Goal: Navigation & Orientation: Find specific page/section

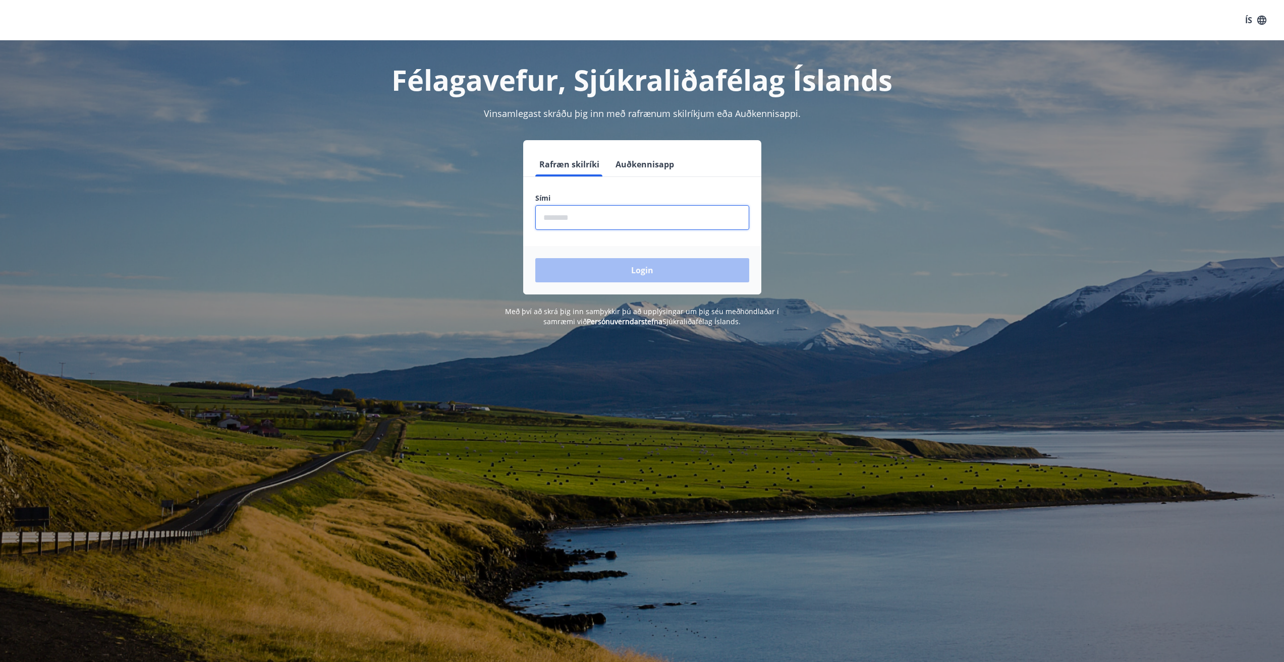
click at [576, 224] on input "phone" at bounding box center [642, 217] width 214 height 25
type input "********"
click at [621, 275] on button "Login" at bounding box center [642, 270] width 214 height 24
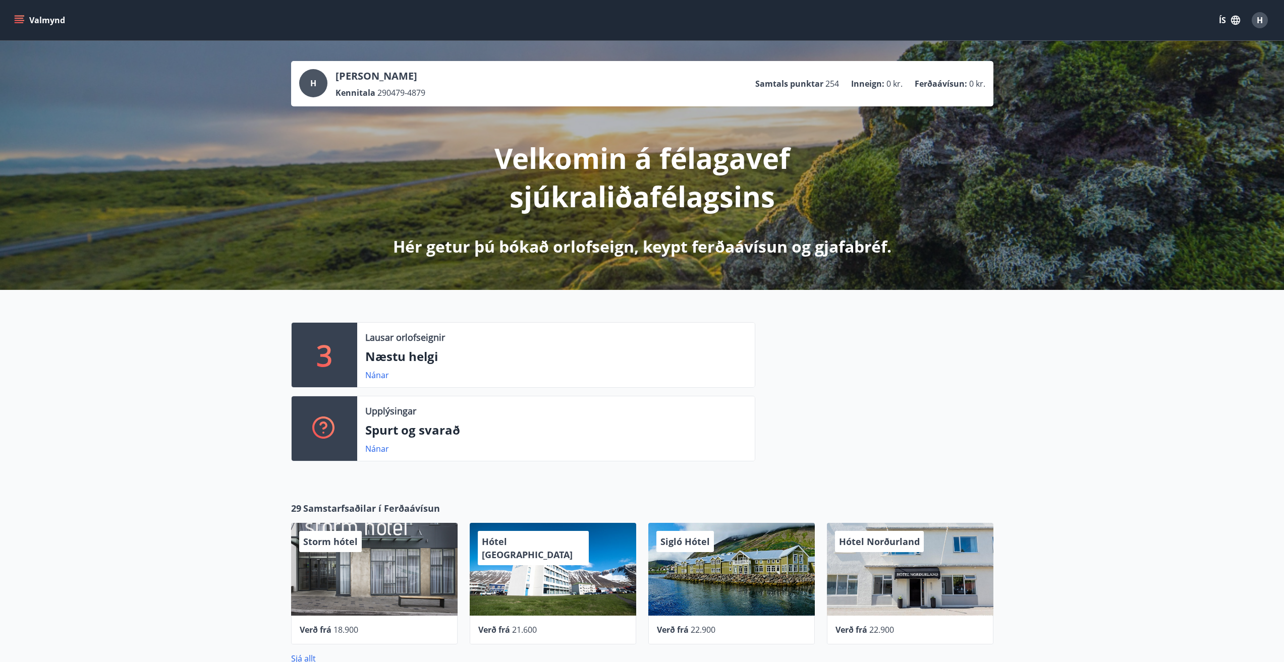
click at [26, 21] on button "Valmynd" at bounding box center [40, 20] width 57 height 18
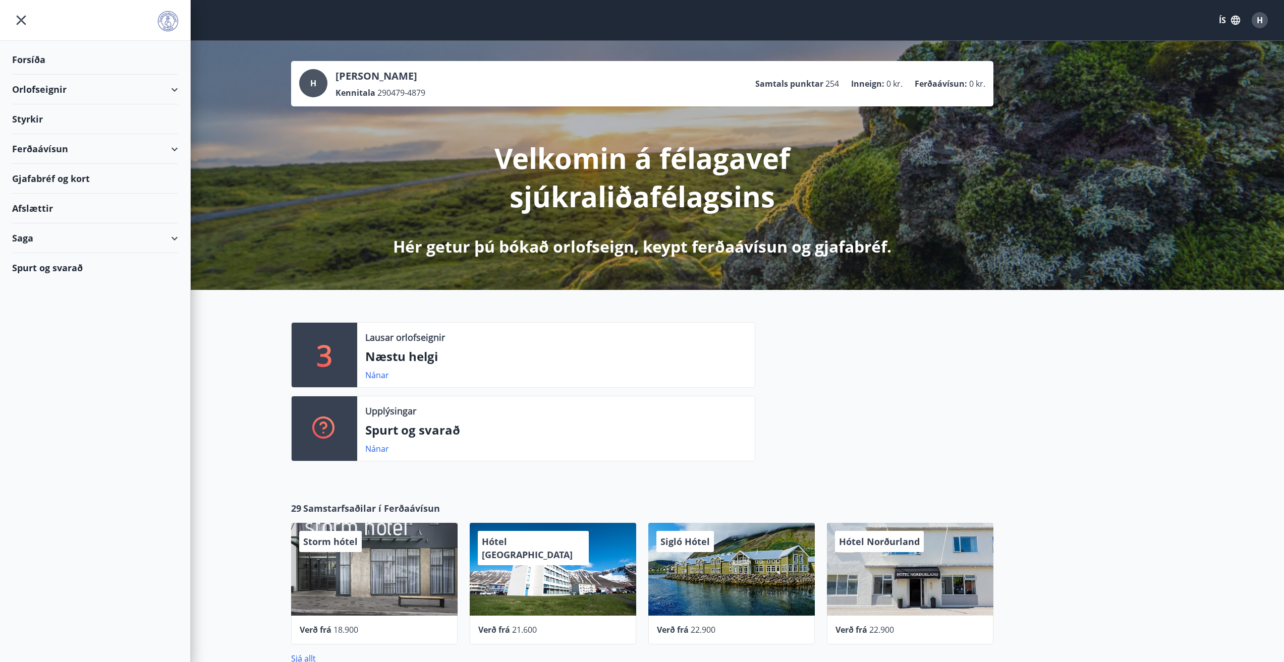
click at [78, 180] on div "Gjafabréf og kort" at bounding box center [95, 179] width 166 height 30
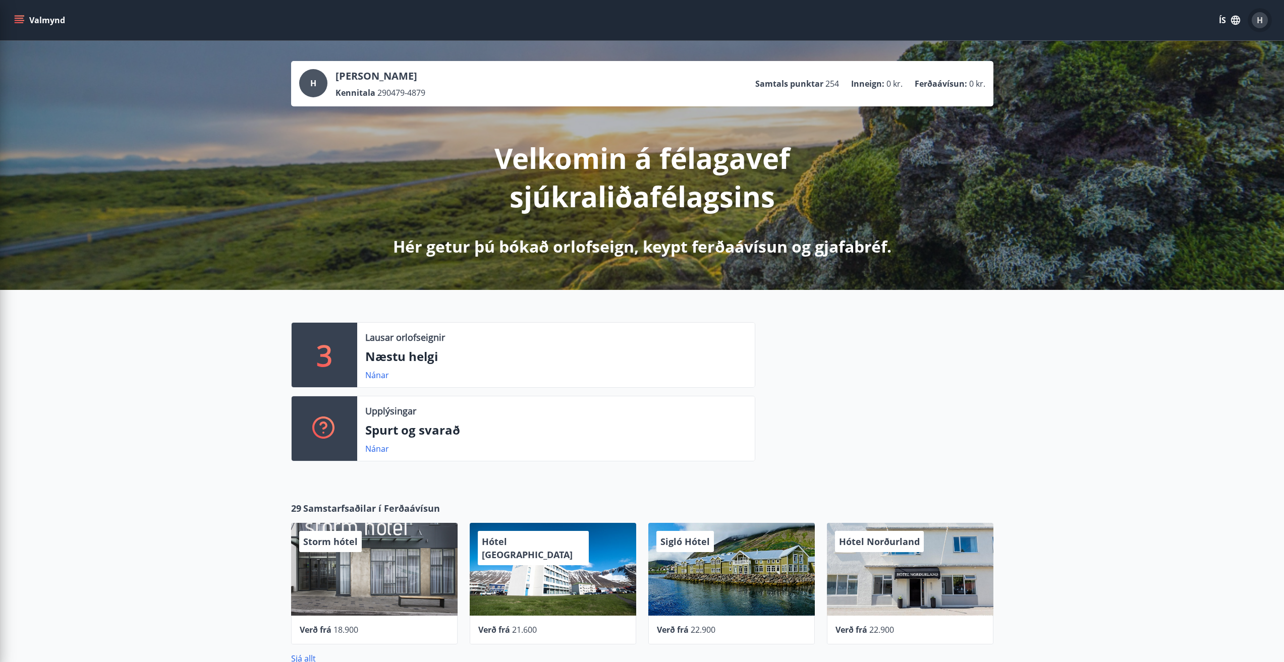
click at [1257, 23] on span "H" at bounding box center [1260, 20] width 6 height 11
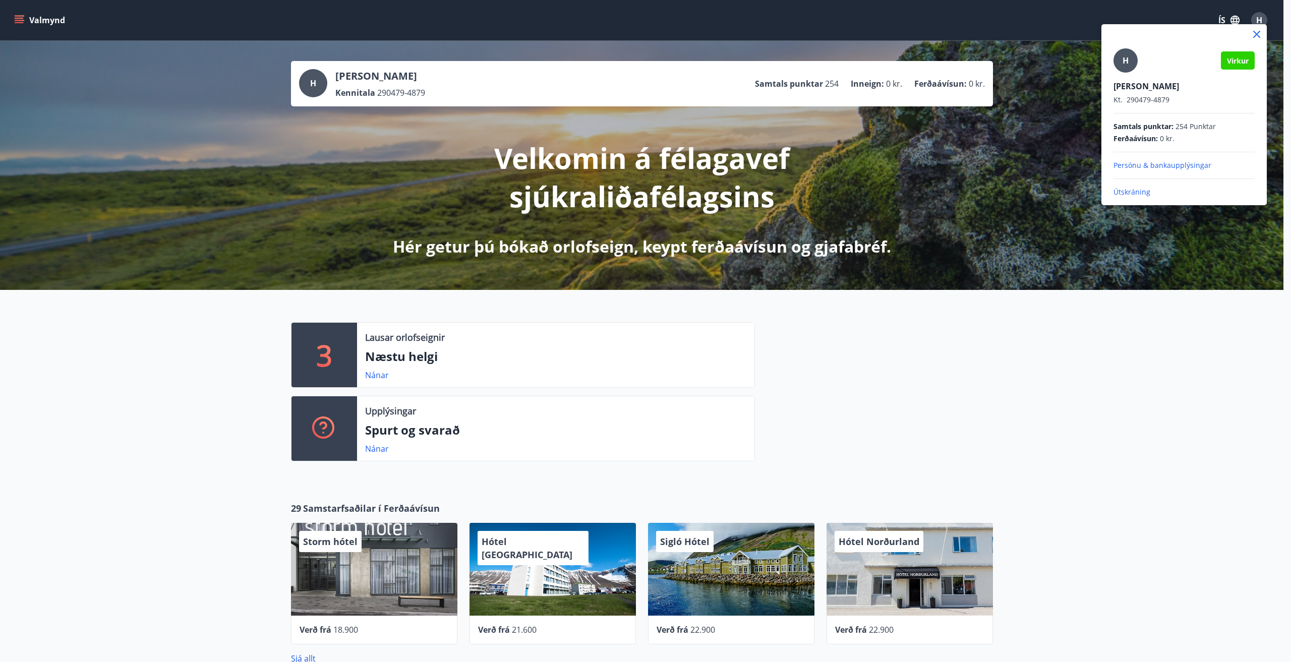
click at [1148, 192] on p "Útskráning" at bounding box center [1184, 192] width 141 height 10
